Goal: Navigation & Orientation: Find specific page/section

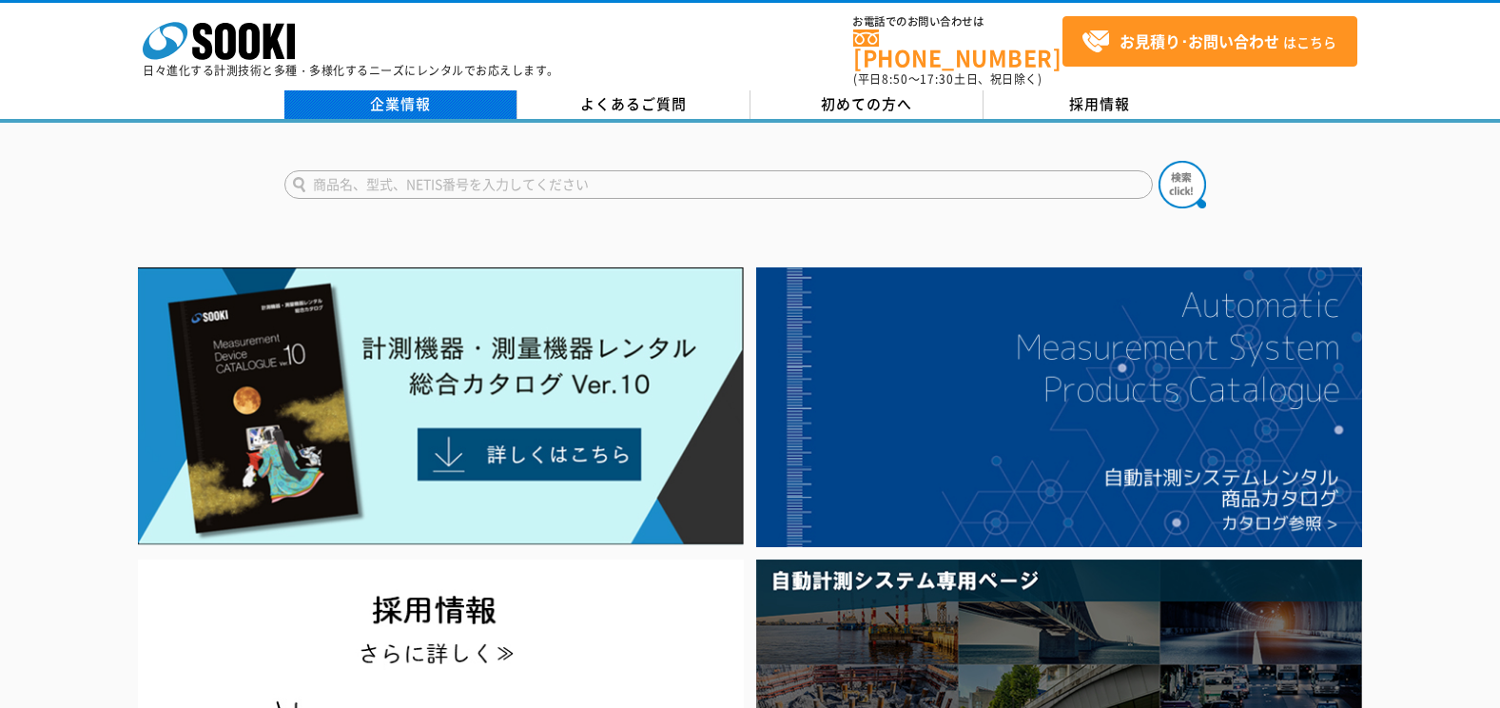
click at [446, 93] on link "企業情報" at bounding box center [400, 104] width 233 height 29
